Goal: Task Accomplishment & Management: Use online tool/utility

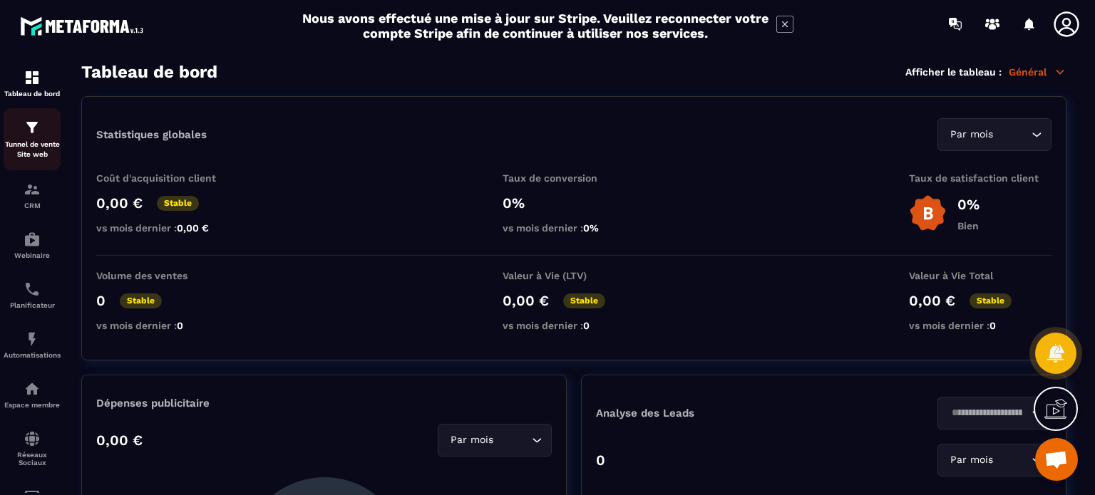
click at [16, 136] on div "Tunnel de vente Site web" at bounding box center [32, 139] width 57 height 41
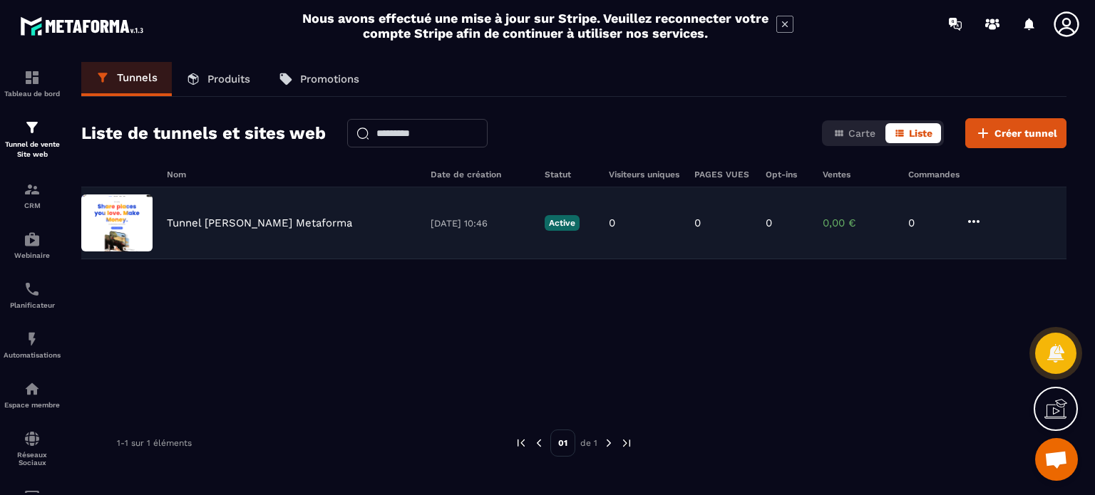
click at [254, 222] on p "Tunnel [PERSON_NAME] Metaforma" at bounding box center [259, 223] width 185 height 13
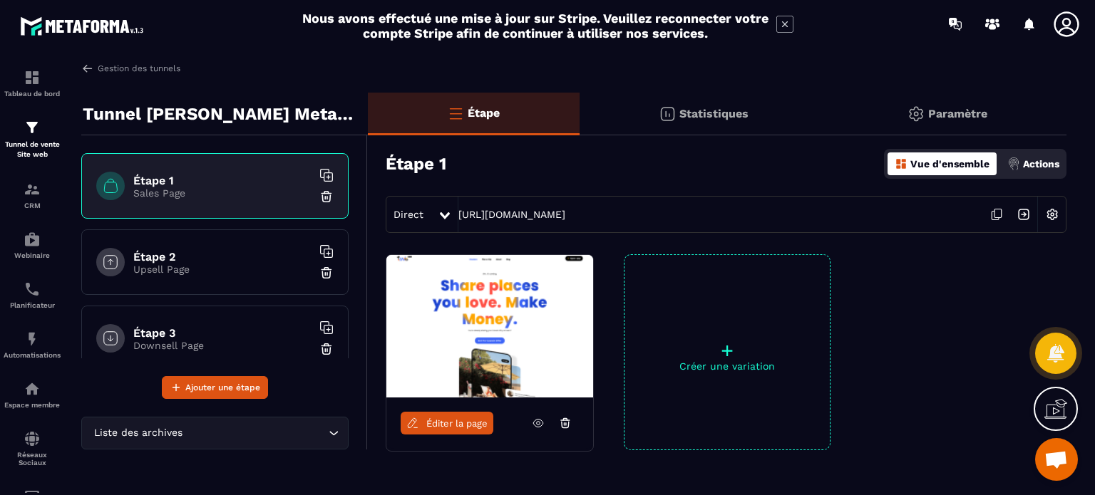
click at [202, 167] on div "Étape 1 Sales Page" at bounding box center [214, 186] width 267 height 66
click at [439, 426] on span "Éditer la page" at bounding box center [456, 423] width 61 height 11
